Goal: Task Accomplishment & Management: Complete application form

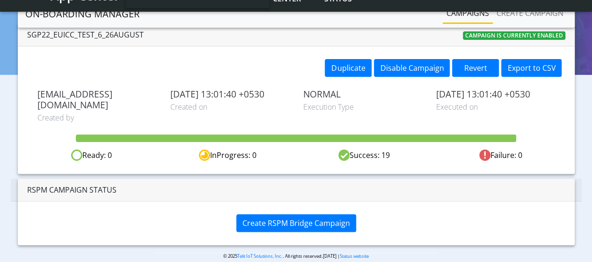
scroll to position [56, 0]
click at [476, 66] on button "Revert" at bounding box center [475, 68] width 47 height 18
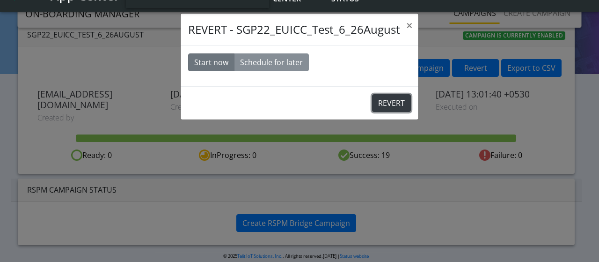
click at [380, 104] on button "REVERT" at bounding box center [391, 103] width 39 height 18
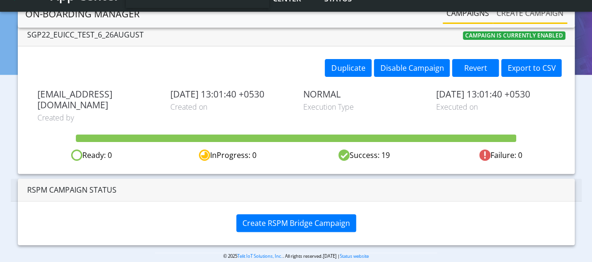
click at [506, 9] on link "Create campaign" at bounding box center [530, 13] width 74 height 19
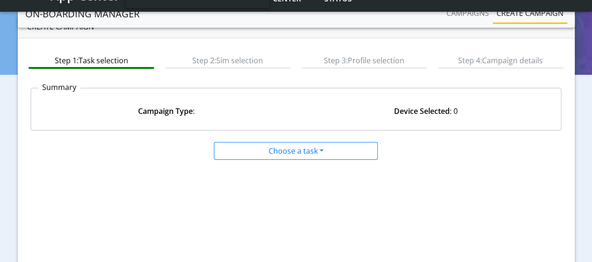
scroll to position [8, 0]
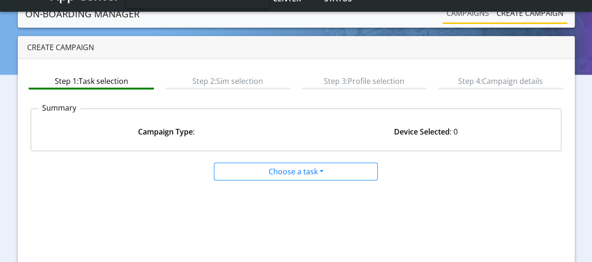
click at [479, 13] on link "Campaigns" at bounding box center [468, 13] width 50 height 19
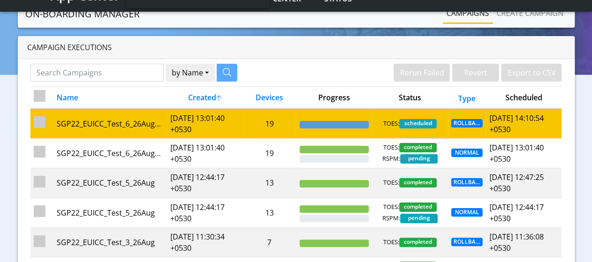
click at [223, 128] on td "2025-08-26 13:01:40 +0530" at bounding box center [205, 123] width 76 height 30
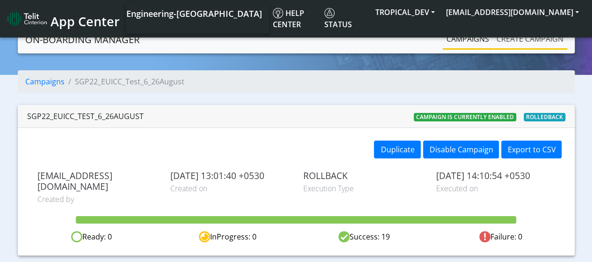
click at [541, 45] on link "Create campaign" at bounding box center [530, 38] width 74 height 19
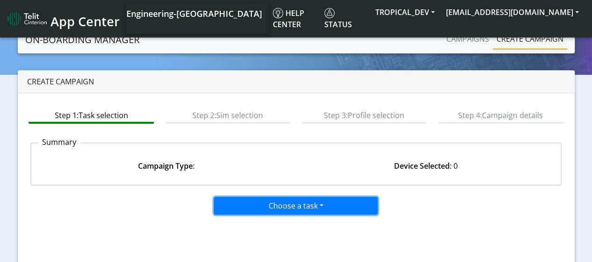
click at [270, 205] on button "Choose a task" at bounding box center [296, 206] width 164 height 18
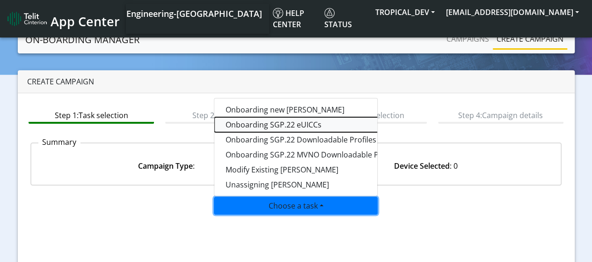
click at [288, 125] on tasksgp22eUICC-dropdown "Onboarding SGP.22 eUICCs" at bounding box center [331, 124] width 234 height 15
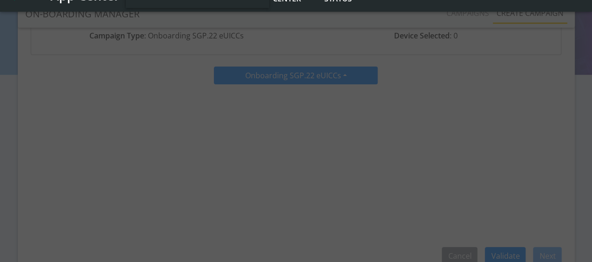
scroll to position [140, 0]
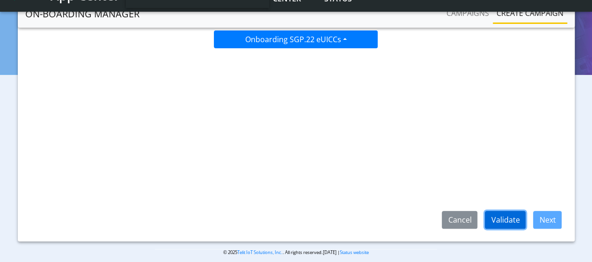
click at [512, 218] on button "Validate" at bounding box center [505, 220] width 41 height 18
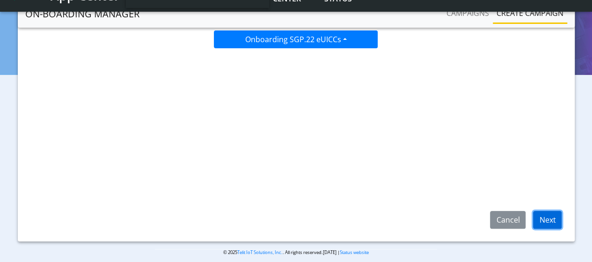
click at [540, 216] on button "Next" at bounding box center [547, 220] width 29 height 18
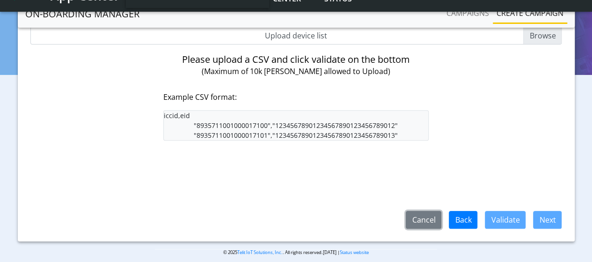
click at [435, 219] on button "Cancel" at bounding box center [424, 220] width 36 height 18
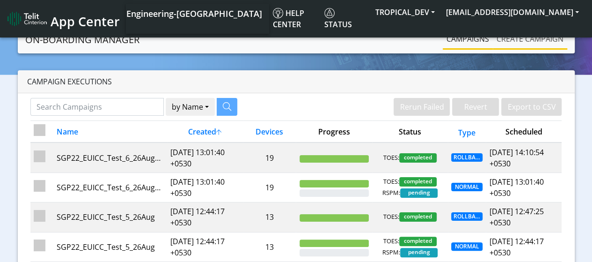
click at [509, 39] on link "Create campaign" at bounding box center [530, 38] width 74 height 19
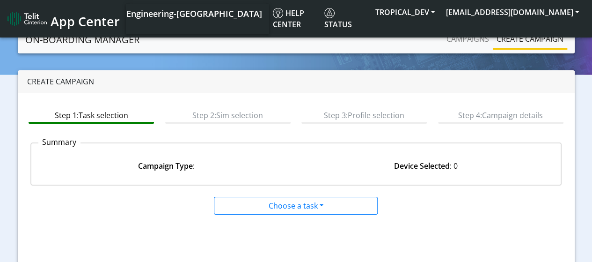
click at [451, 188] on app-summary "Summary Campaign Type : Device Selected : 0" at bounding box center [296, 164] width 532 height 58
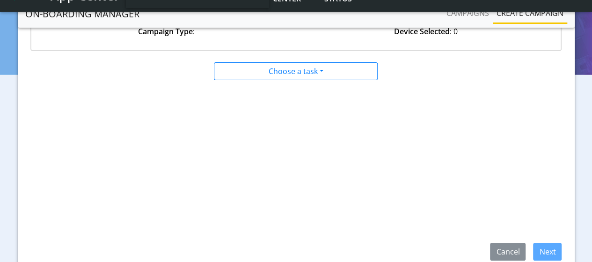
scroll to position [55, 0]
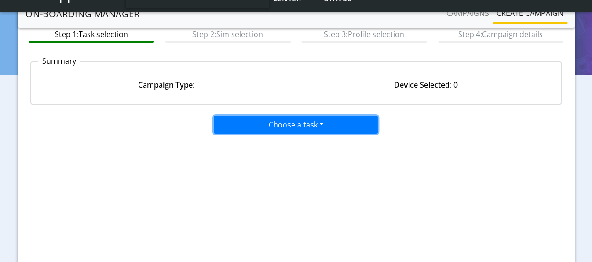
click at [282, 129] on button "Choose a task" at bounding box center [296, 125] width 164 height 18
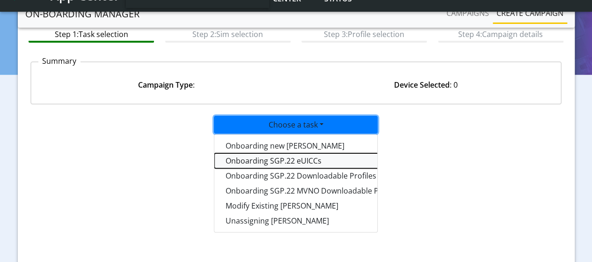
click at [250, 163] on tasksgp22eUICC-dropdown "Onboarding SGP.22 eUICCs" at bounding box center [331, 160] width 234 height 15
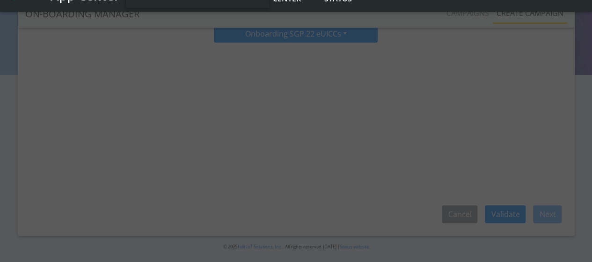
scroll to position [149, 0]
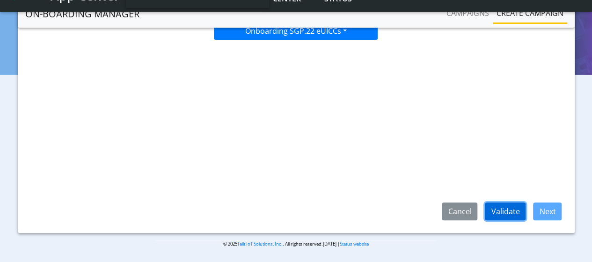
click at [521, 213] on button "Validate" at bounding box center [505, 211] width 41 height 18
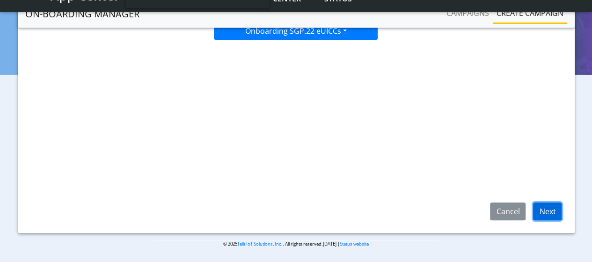
click at [549, 212] on button "Next" at bounding box center [547, 211] width 29 height 18
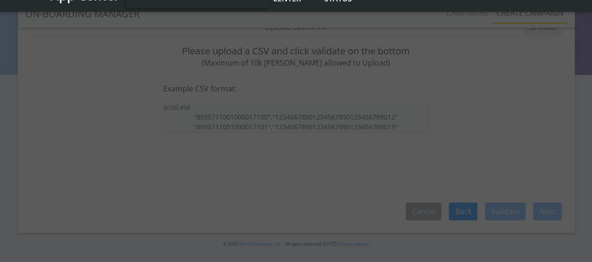
scroll to position [102, 0]
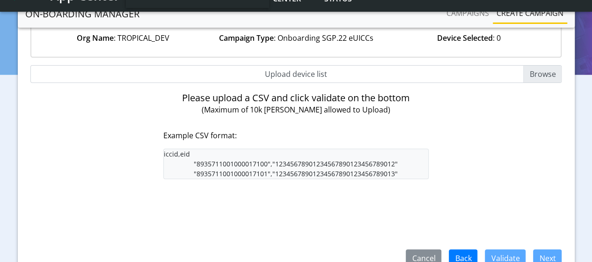
click at [540, 71] on input "Upload device list" at bounding box center [296, 74] width 532 height 18
type input "C:\fakepath\EUICC_assign.csv"
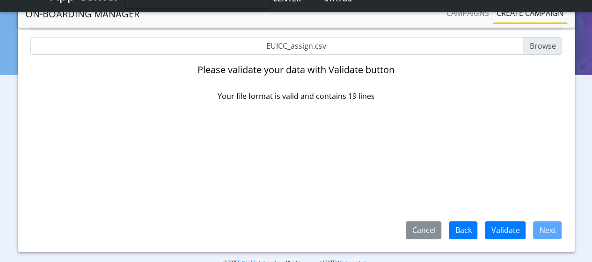
scroll to position [149, 0]
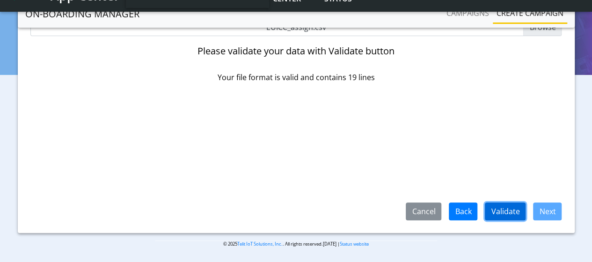
click at [515, 210] on button "Validate" at bounding box center [505, 211] width 41 height 18
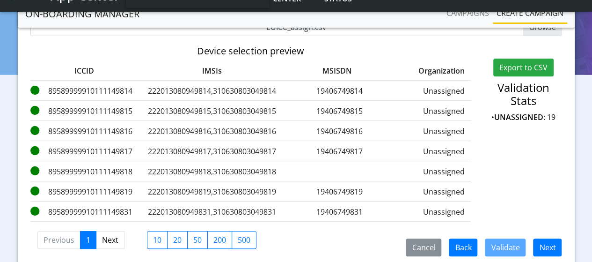
scroll to position [190, 0]
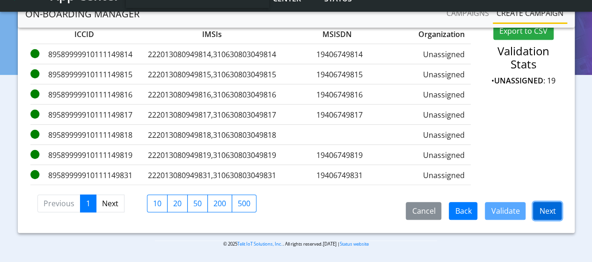
click at [541, 210] on button "Next" at bounding box center [547, 211] width 29 height 18
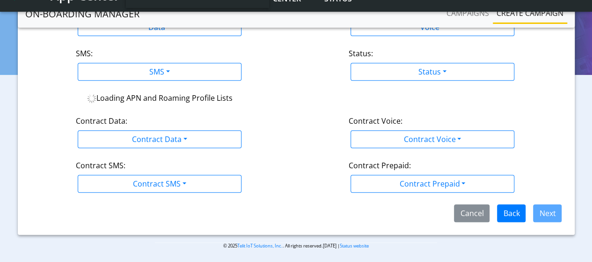
scroll to position [117, 0]
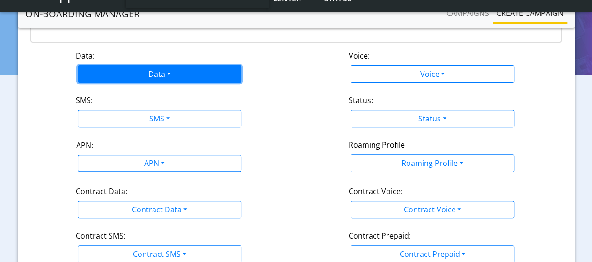
click at [167, 73] on button "Data" at bounding box center [160, 74] width 164 height 18
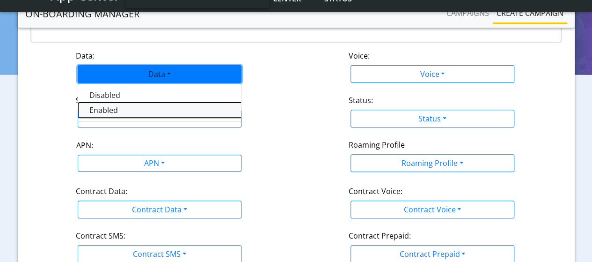
click at [115, 111] on button "Enabled" at bounding box center [195, 110] width 234 height 15
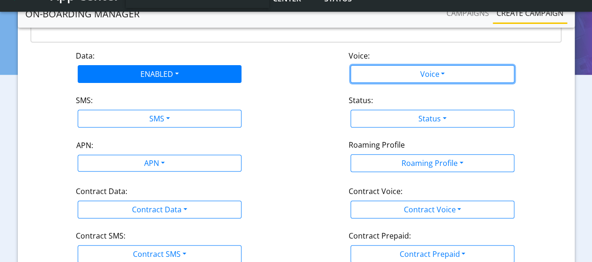
drag, startPoint x: 409, startPoint y: 76, endPoint x: 387, endPoint y: 95, distance: 28.9
click at [408, 76] on button "Voice" at bounding box center [433, 74] width 164 height 18
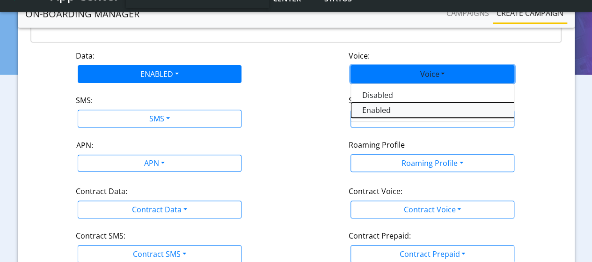
click at [380, 110] on button "Enabled" at bounding box center [468, 110] width 234 height 15
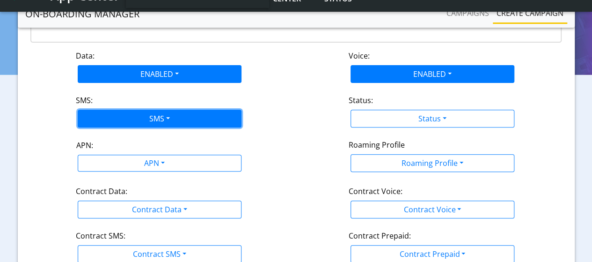
click at [142, 119] on button "SMS" at bounding box center [160, 119] width 164 height 18
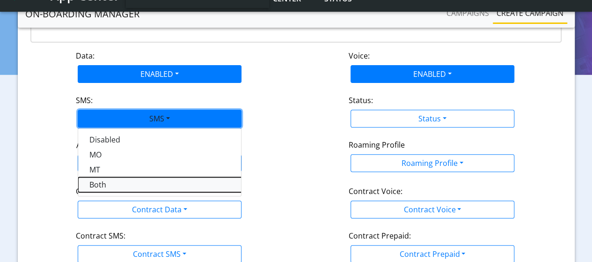
click at [125, 184] on button "Both" at bounding box center [195, 184] width 234 height 15
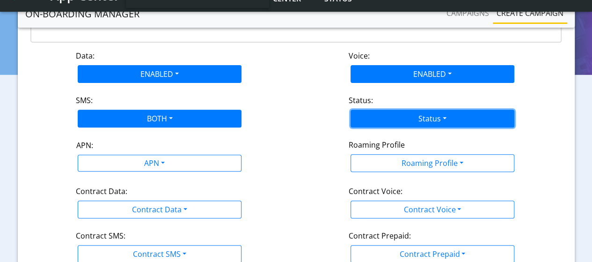
click at [396, 117] on button "Status" at bounding box center [433, 119] width 164 height 18
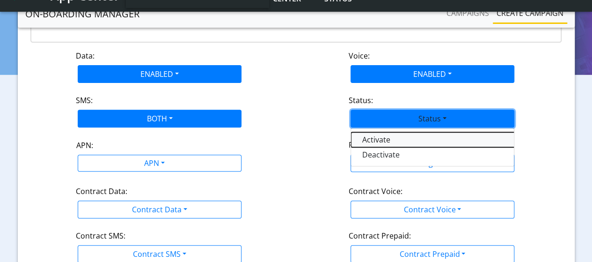
click at [376, 138] on button "Activate" at bounding box center [468, 139] width 234 height 15
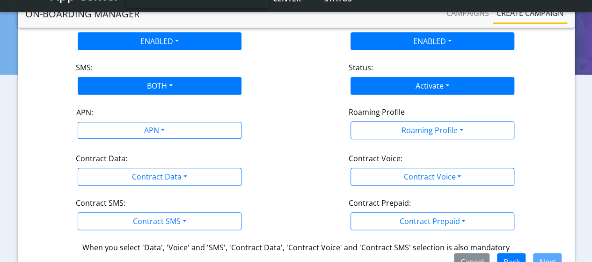
scroll to position [164, 0]
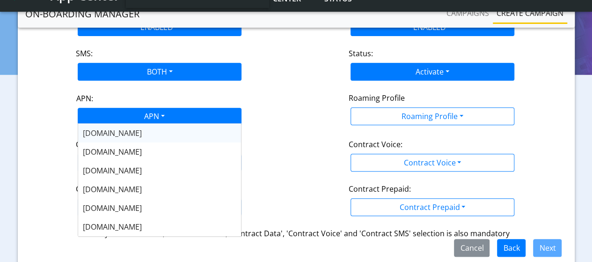
click at [147, 119] on div "APN" at bounding box center [153, 117] width 173 height 18
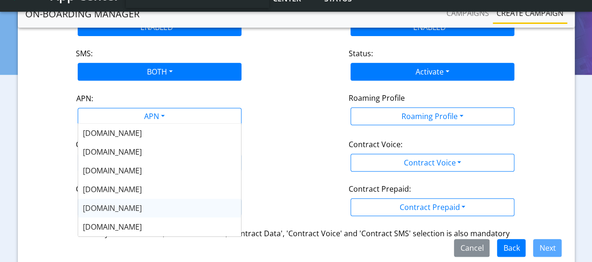
click at [108, 206] on span "nxt17.eu" at bounding box center [112, 208] width 59 height 10
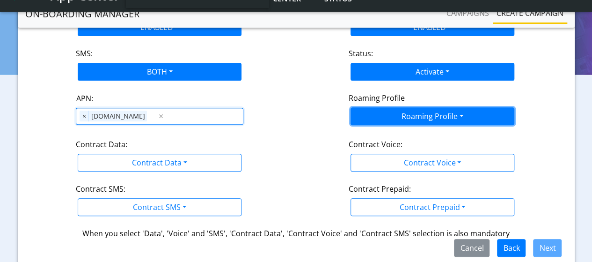
click at [439, 114] on button "Roaming Profile" at bounding box center [433, 116] width 164 height 18
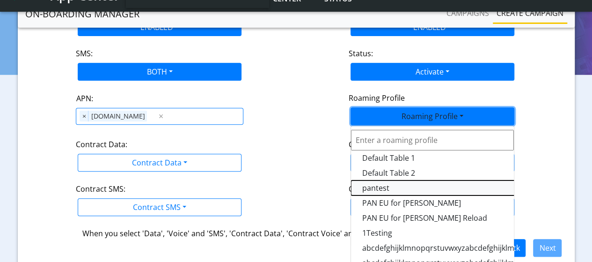
click at [380, 188] on Profile-dropdown "pantest" at bounding box center [468, 187] width 234 height 15
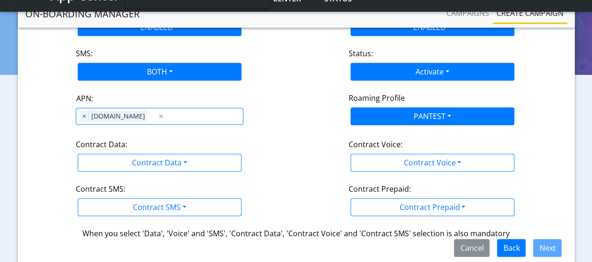
scroll to position [198, 0]
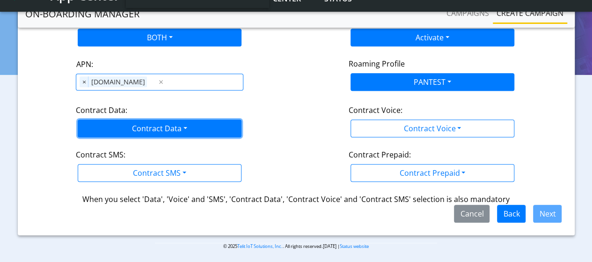
click at [152, 125] on button "Contract Data" at bounding box center [160, 128] width 164 height 18
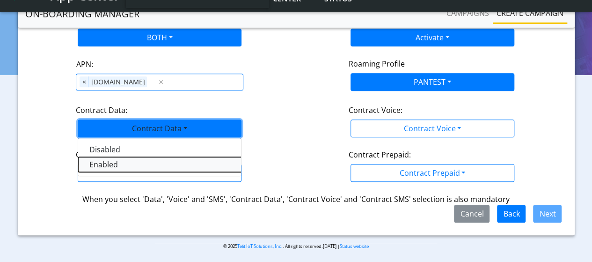
click at [105, 162] on Dataenabled-dropdown "Enabled" at bounding box center [195, 164] width 234 height 15
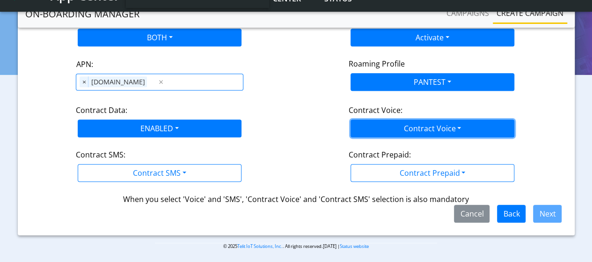
click at [411, 119] on button "Contract Voice" at bounding box center [433, 128] width 164 height 18
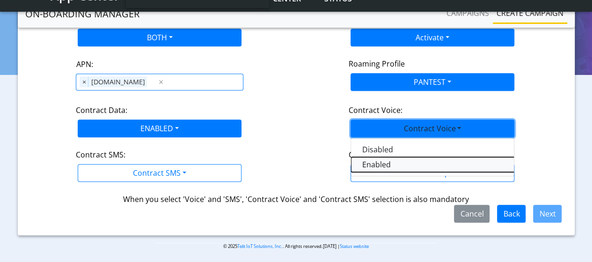
click at [369, 165] on Voiceenabled-dropdown "Enabled" at bounding box center [468, 164] width 234 height 15
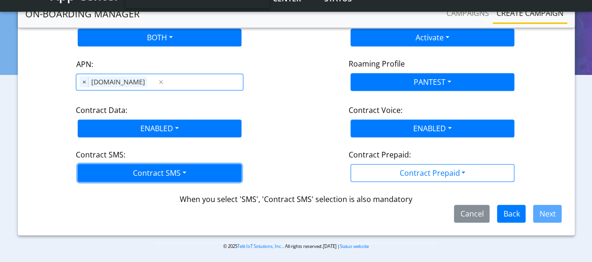
click at [134, 175] on button "Contract SMS" at bounding box center [160, 173] width 164 height 18
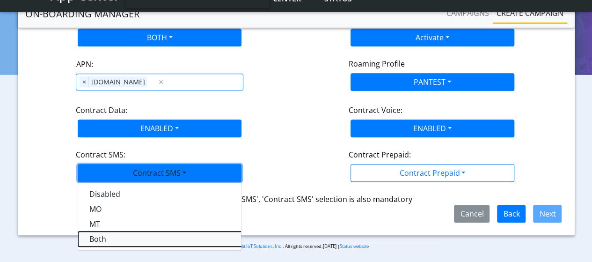
drag, startPoint x: 123, startPoint y: 231, endPoint x: 259, endPoint y: 203, distance: 138.7
click at [123, 231] on SMSboth-dropdown "Both" at bounding box center [195, 238] width 234 height 15
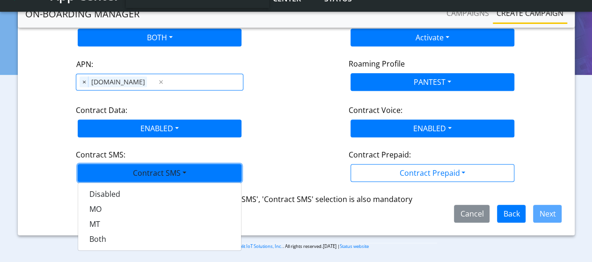
scroll to position [187, 0]
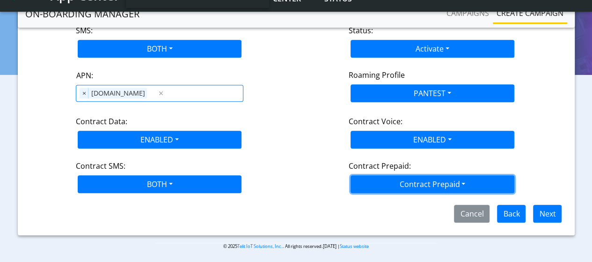
click at [437, 177] on button "Contract Prepaid" at bounding box center [433, 184] width 164 height 18
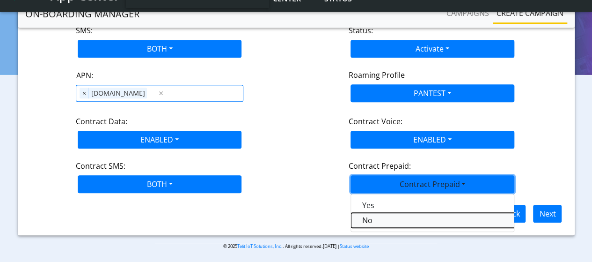
click at [365, 217] on Prepaidnotprepaid-dropdown "No" at bounding box center [468, 220] width 234 height 15
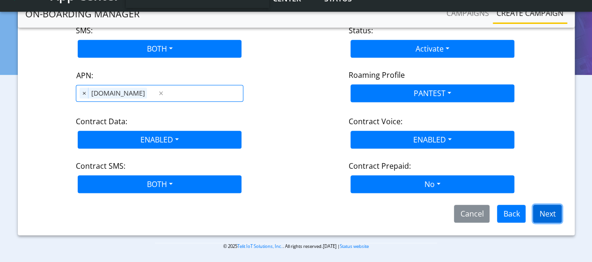
click at [547, 208] on button "Next" at bounding box center [547, 214] width 29 height 18
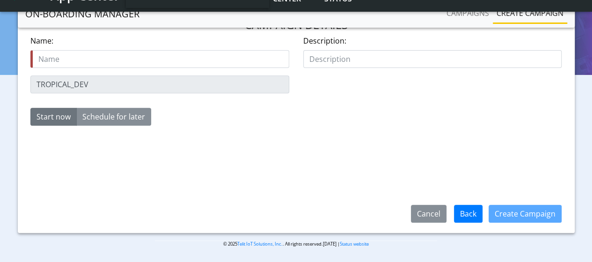
scroll to position [149, 0]
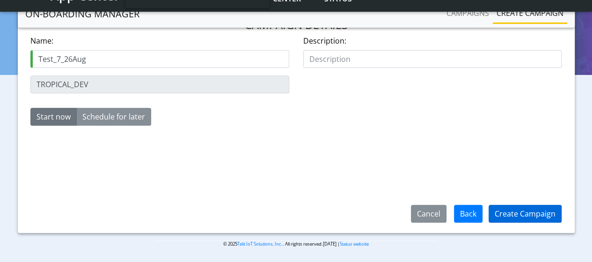
type input "Test_7_26Aug"
click at [507, 210] on button "Create Campaign" at bounding box center [525, 214] width 73 height 18
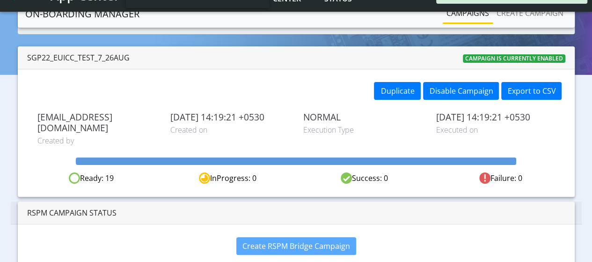
scroll to position [47, 0]
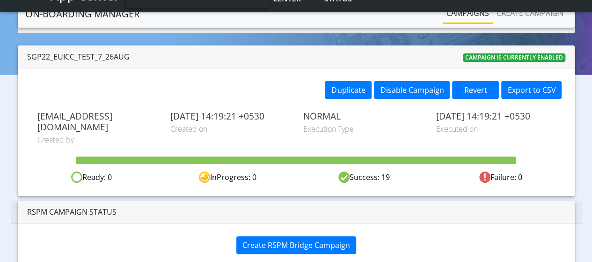
scroll to position [56, 0]
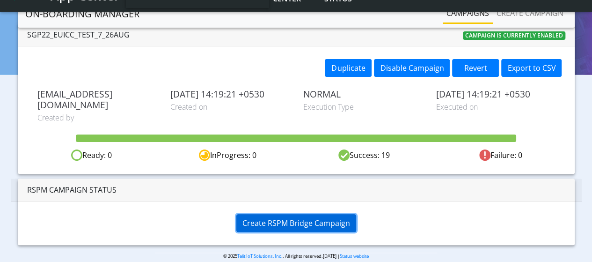
click at [259, 218] on span "Create RSPM Bridge Campaign" at bounding box center [296, 223] width 108 height 10
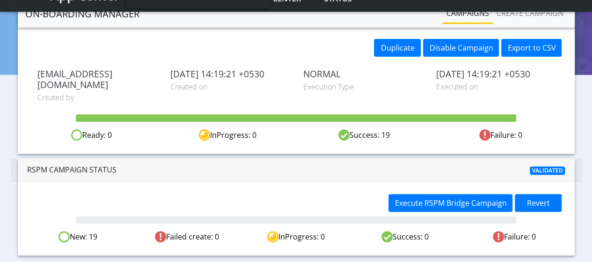
scroll to position [86, 0]
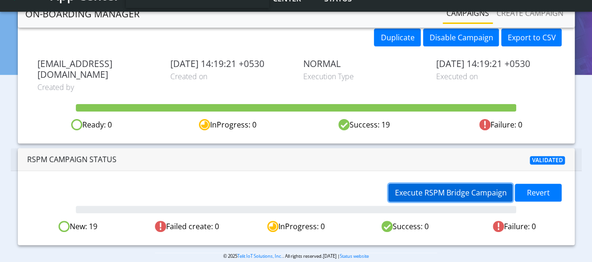
click at [438, 187] on span "Execute RSPM Bridge Campaign" at bounding box center [451, 192] width 112 height 10
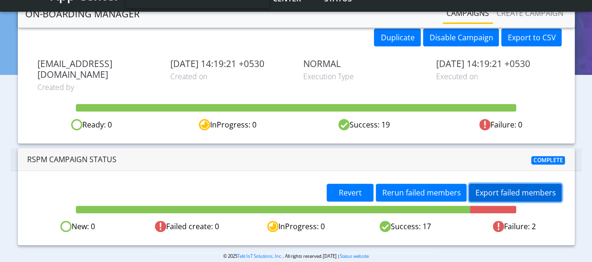
click at [514, 184] on button "Export failed members" at bounding box center [515, 193] width 93 height 18
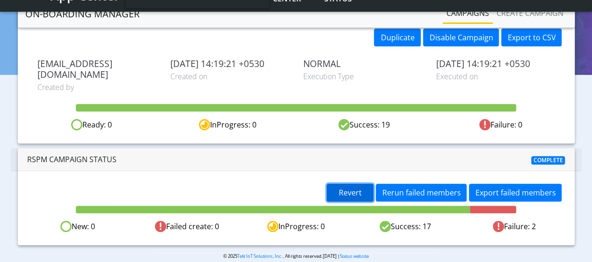
click at [364, 184] on button "Revert" at bounding box center [350, 193] width 47 height 18
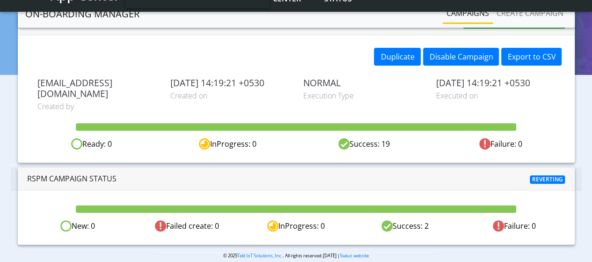
scroll to position [56, 0]
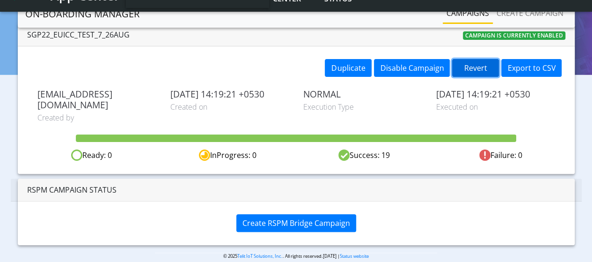
click at [484, 67] on button "Revert" at bounding box center [475, 68] width 47 height 18
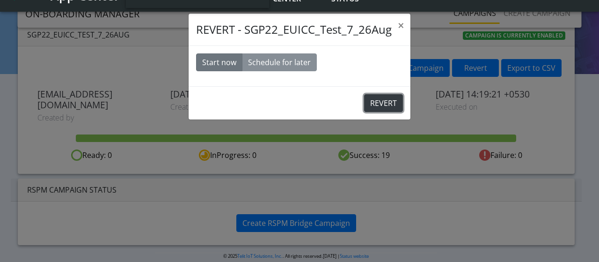
click at [372, 105] on button "REVERT" at bounding box center [383, 103] width 39 height 18
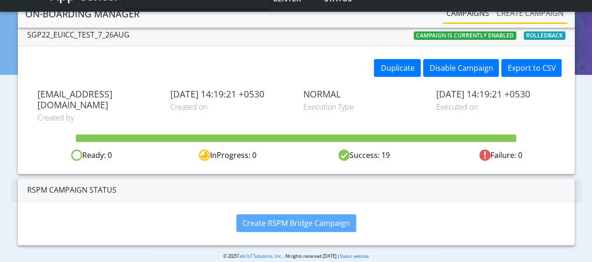
click at [512, 14] on link "Create campaign" at bounding box center [530, 13] width 74 height 19
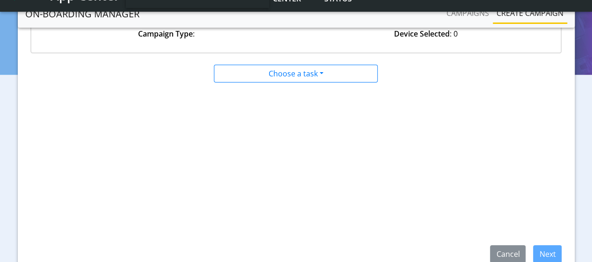
scroll to position [55, 0]
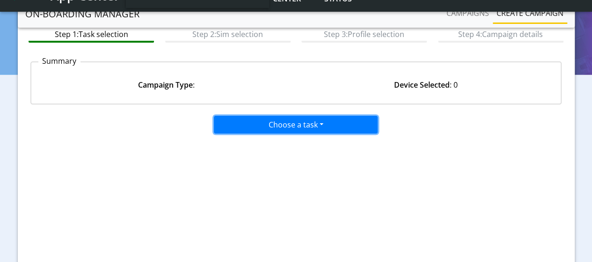
click at [272, 128] on button "Choose a task" at bounding box center [296, 125] width 164 height 18
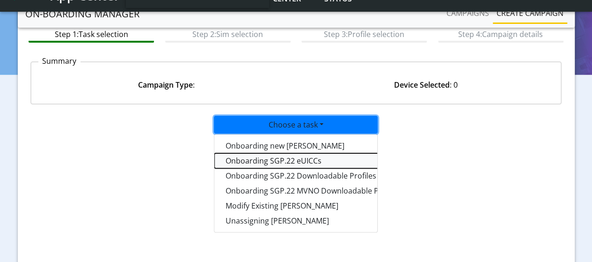
click at [296, 160] on tasksgp22eUICC-dropdown "Onboarding SGP.22 eUICCs" at bounding box center [331, 160] width 234 height 15
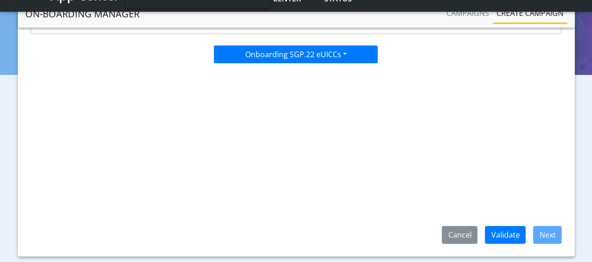
scroll to position [149, 0]
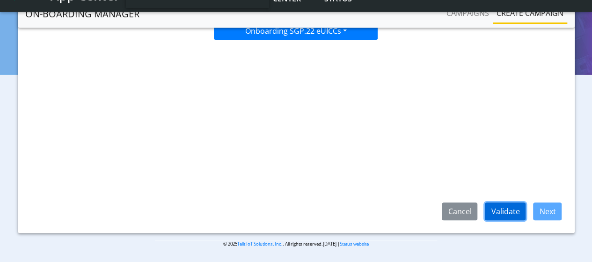
click at [496, 212] on button "Validate" at bounding box center [505, 211] width 41 height 18
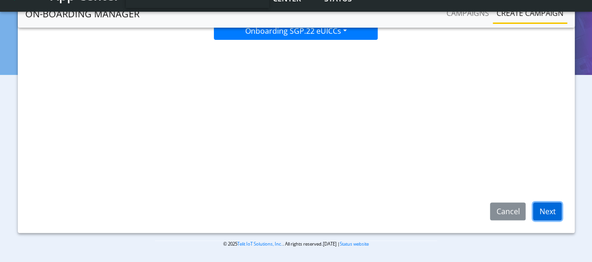
click at [546, 205] on button "Next" at bounding box center [547, 211] width 29 height 18
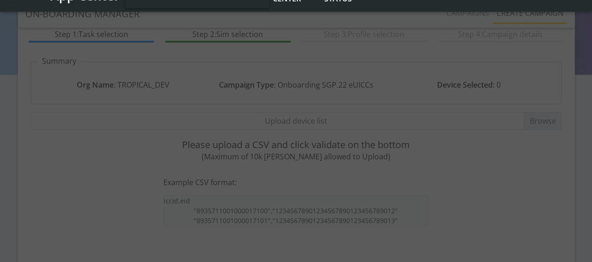
scroll to position [55, 0]
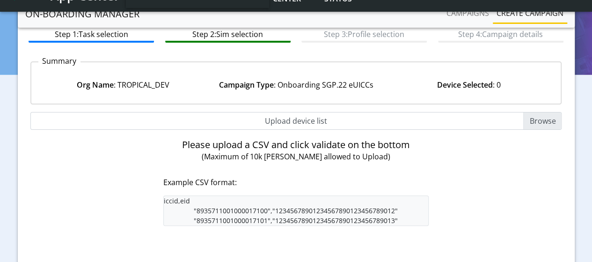
click at [541, 118] on input "Upload device list" at bounding box center [296, 121] width 532 height 18
type input "C:\fakepath\EUICC_assign.csv"
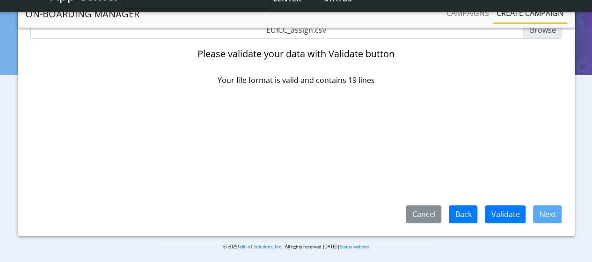
scroll to position [149, 0]
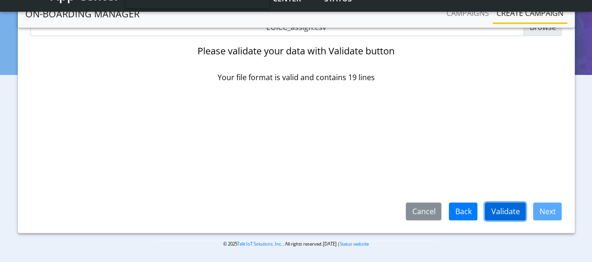
click at [506, 208] on button "Validate" at bounding box center [505, 211] width 41 height 18
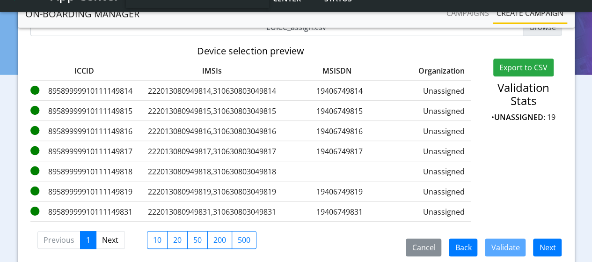
scroll to position [190, 0]
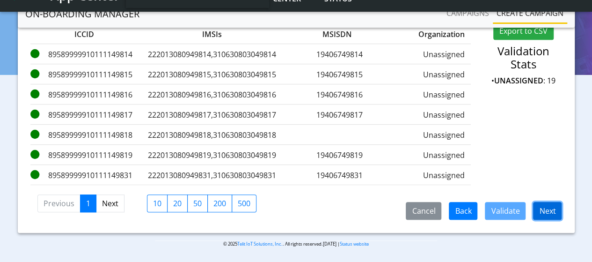
click at [557, 214] on button "Next" at bounding box center [547, 211] width 29 height 18
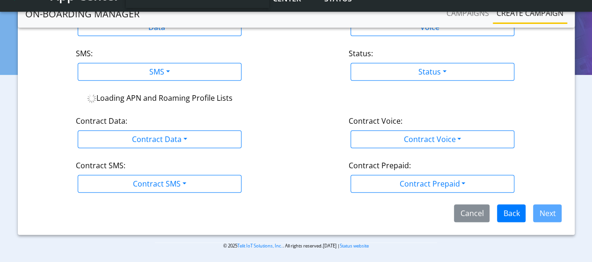
scroll to position [117, 0]
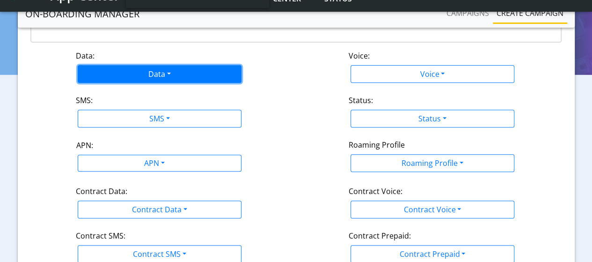
click at [139, 75] on button "Data" at bounding box center [160, 74] width 164 height 18
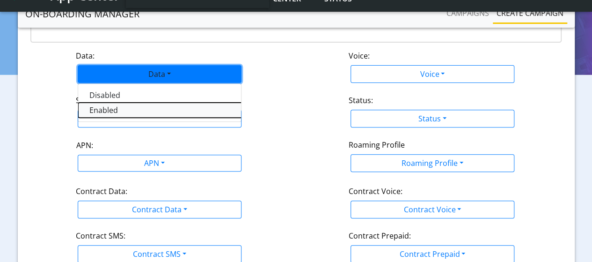
click at [98, 112] on button "Enabled" at bounding box center [195, 110] width 234 height 15
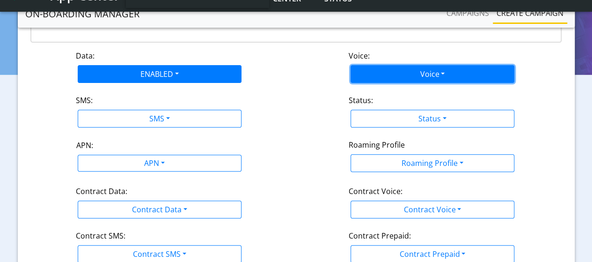
click at [430, 73] on button "Voice" at bounding box center [433, 74] width 164 height 18
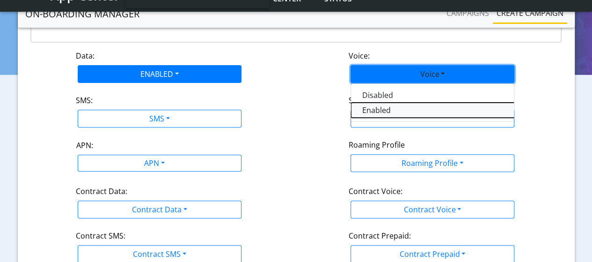
click at [366, 110] on button "Enabled" at bounding box center [468, 110] width 234 height 15
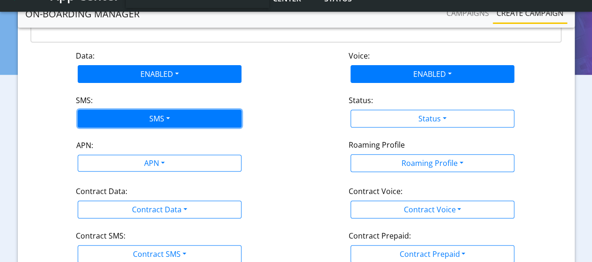
click at [142, 123] on button "SMS" at bounding box center [160, 119] width 164 height 18
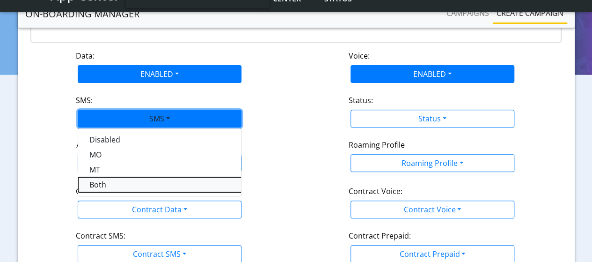
click at [105, 184] on button "Both" at bounding box center [195, 184] width 234 height 15
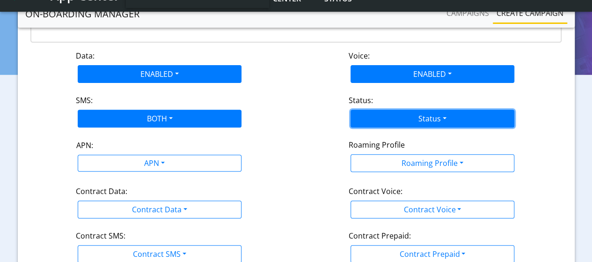
click at [426, 118] on button "Status" at bounding box center [433, 119] width 164 height 18
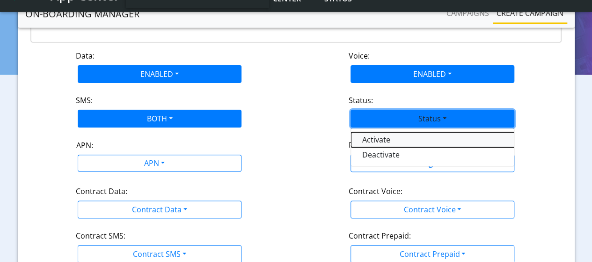
click at [385, 139] on button "Activate" at bounding box center [468, 139] width 234 height 15
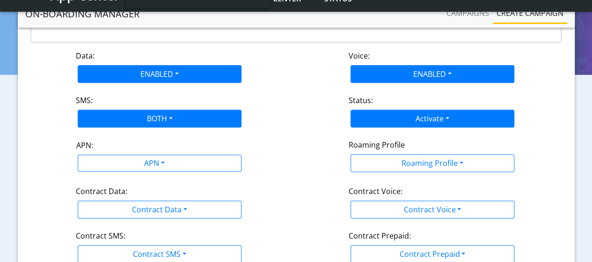
scroll to position [164, 0]
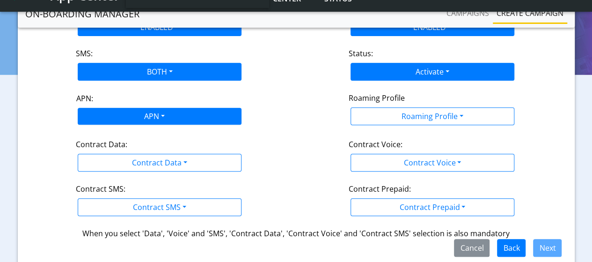
click at [152, 117] on div "APN" at bounding box center [153, 117] width 173 height 18
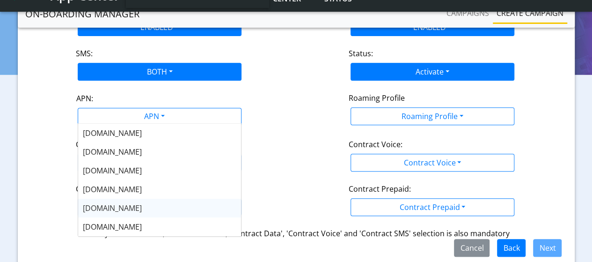
click at [102, 206] on span "nxt17.eu" at bounding box center [112, 208] width 59 height 10
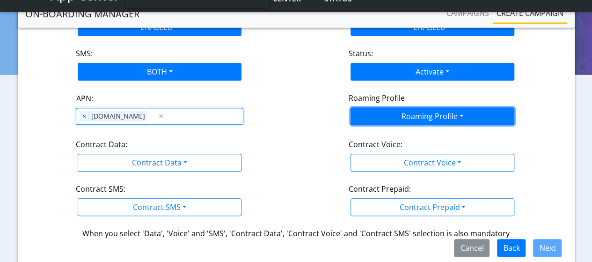
click at [429, 111] on button "Roaming Profile" at bounding box center [433, 116] width 164 height 18
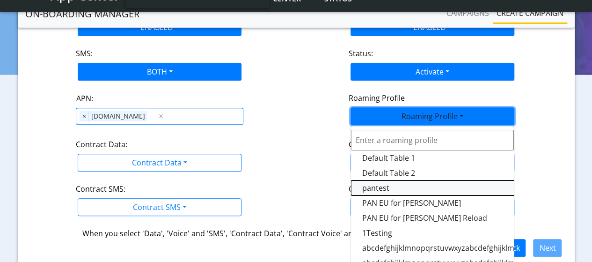
click at [374, 191] on Profile-dropdown "pantest" at bounding box center [468, 187] width 234 height 15
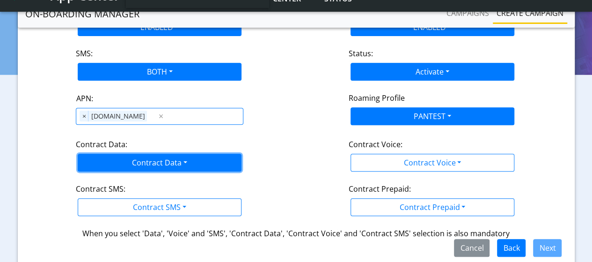
click at [110, 159] on button "Contract Data" at bounding box center [160, 163] width 164 height 18
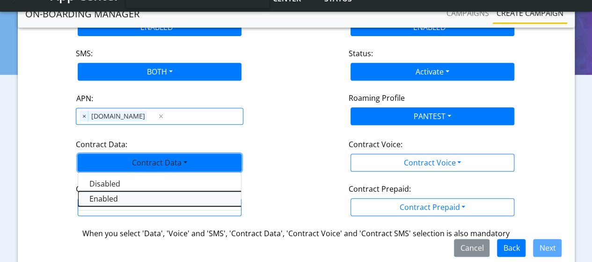
click at [100, 196] on Dataenabled-dropdown "Enabled" at bounding box center [195, 198] width 234 height 15
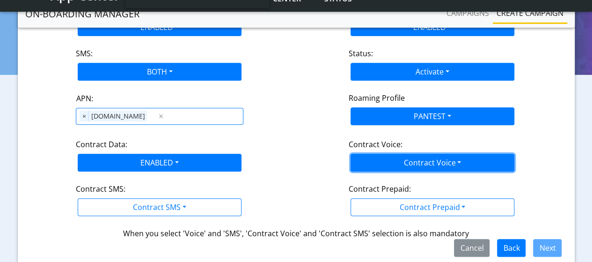
click at [453, 159] on button "Contract Voice" at bounding box center [433, 163] width 164 height 18
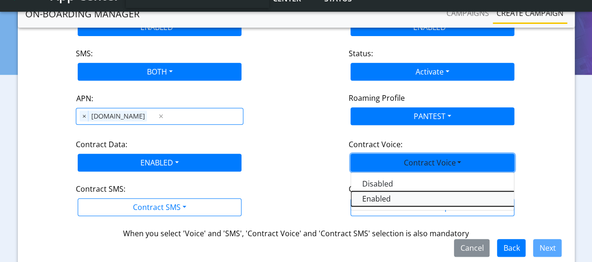
click at [374, 192] on Voiceenabled-dropdown "Enabled" at bounding box center [468, 198] width 234 height 15
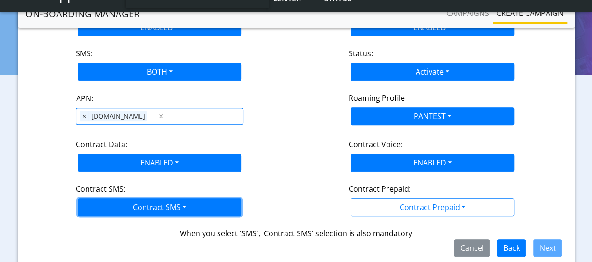
click at [134, 204] on button "Contract SMS" at bounding box center [160, 207] width 164 height 18
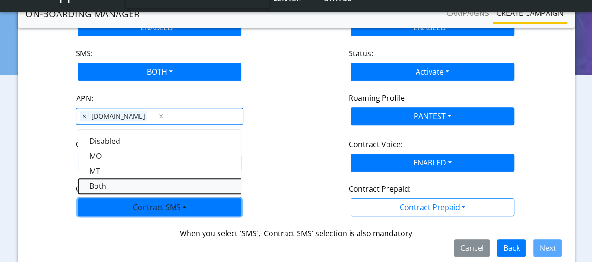
click at [100, 182] on SMSboth-dropdown "Both" at bounding box center [195, 185] width 234 height 15
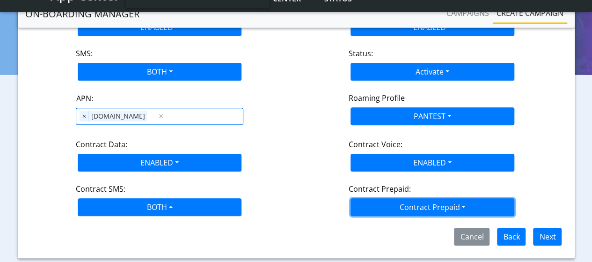
click at [430, 207] on button "Contract Prepaid" at bounding box center [433, 207] width 164 height 18
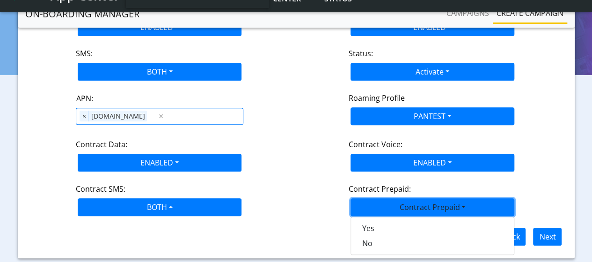
scroll to position [187, 0]
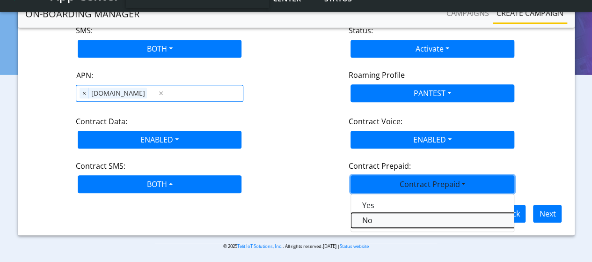
click at [379, 215] on Prepaidnotprepaid-dropdown "No" at bounding box center [468, 220] width 234 height 15
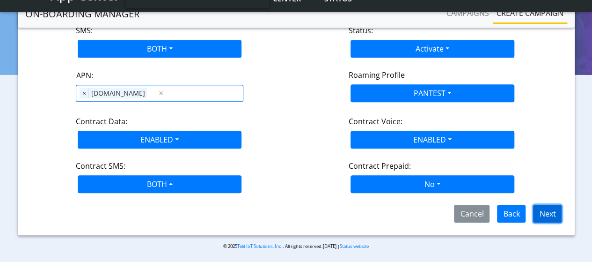
click at [550, 215] on button "Next" at bounding box center [547, 214] width 29 height 18
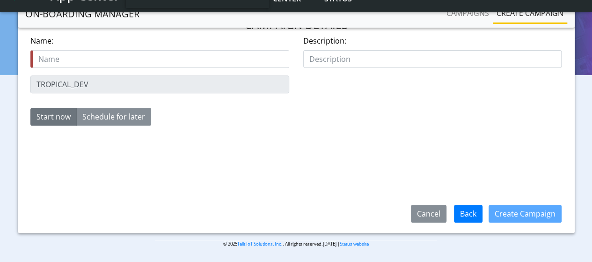
scroll to position [149, 0]
click at [146, 62] on input "text" at bounding box center [159, 59] width 259 height 18
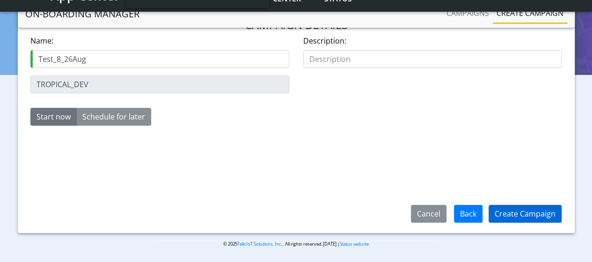
type input "Test_8_26Aug"
click at [537, 212] on button "Create Campaign" at bounding box center [525, 214] width 73 height 18
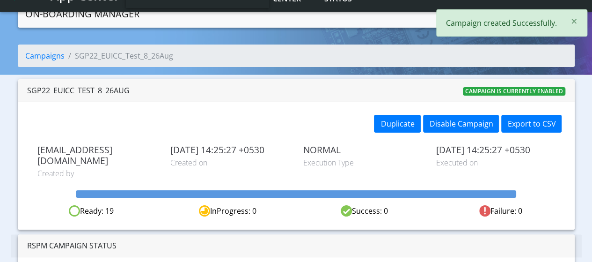
scroll to position [47, 0]
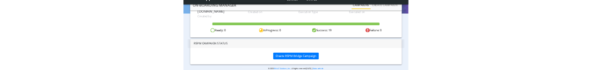
scroll to position [132, 0]
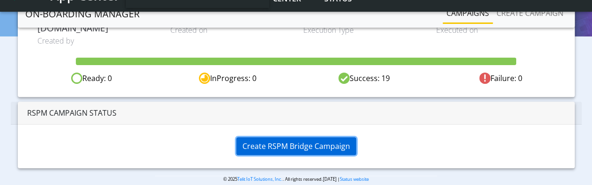
click at [285, 141] on span "Create RSPM Bridge Campaign" at bounding box center [296, 146] width 108 height 10
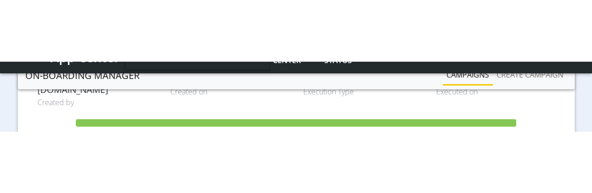
scroll to position [86, 0]
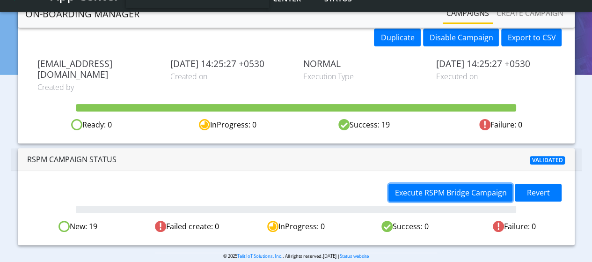
drag, startPoint x: 428, startPoint y: 182, endPoint x: 278, endPoint y: 193, distance: 150.7
click at [278, 193] on div "Execute RSPM Bridge Campaign Revert New: 19 Failed create: 0 InProgress: 0 Succ…" at bounding box center [296, 208] width 557 height 74
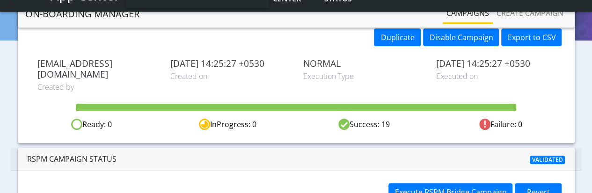
scroll to position [154, 0]
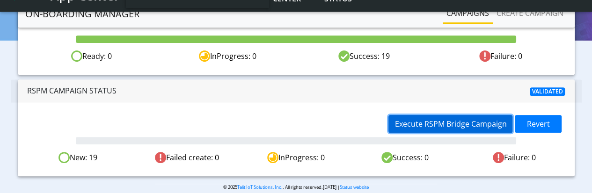
click at [452, 119] on span "Execute RSPM Bridge Campaign" at bounding box center [451, 124] width 112 height 10
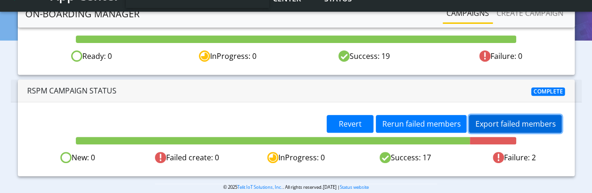
click at [487, 115] on button "Export failed members" at bounding box center [515, 124] width 93 height 18
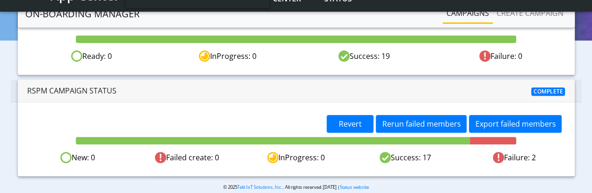
click at [291, 103] on div "Revert [PERSON_NAME] failed members Export failed members New: 0 Failed create:…" at bounding box center [296, 140] width 557 height 74
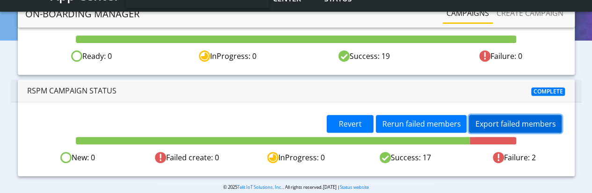
click at [481, 115] on button "Export failed members" at bounding box center [515, 124] width 93 height 18
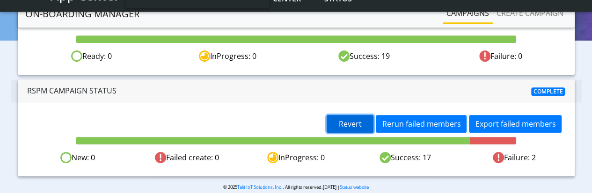
click at [361, 119] on span "Revert" at bounding box center [350, 124] width 23 height 10
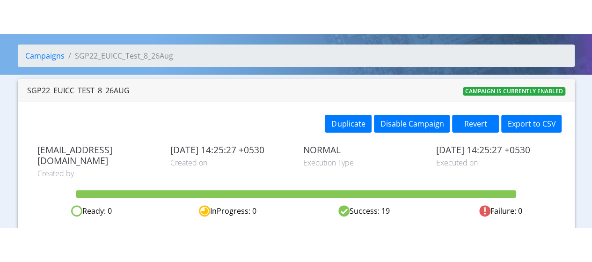
scroll to position [0, 0]
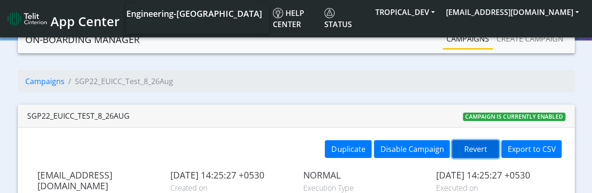
click at [488, 151] on button "Revert" at bounding box center [475, 149] width 47 height 18
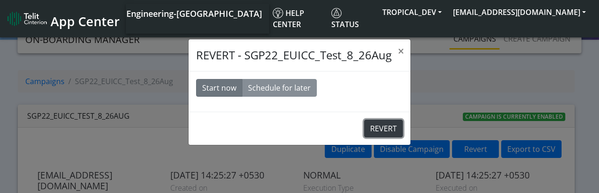
click at [388, 126] on button "REVERT" at bounding box center [383, 129] width 39 height 18
